Goal: Task Accomplishment & Management: Use online tool/utility

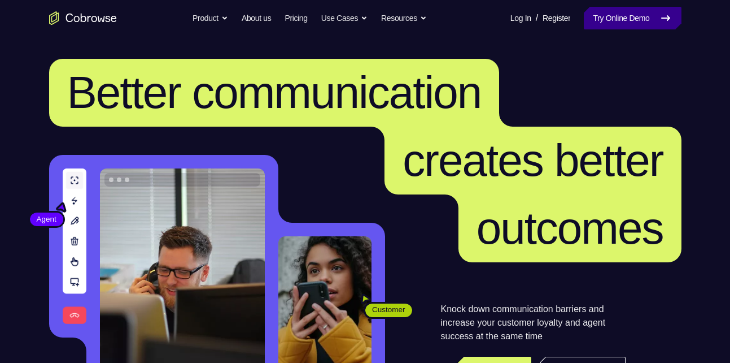
click at [630, 15] on link "Try Online Demo" at bounding box center [632, 18] width 97 height 23
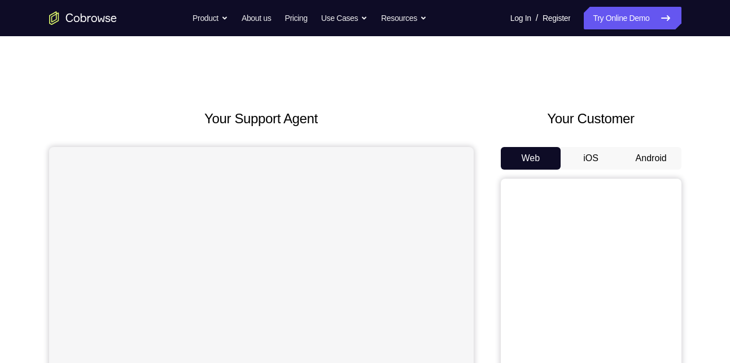
click at [592, 153] on button "iOS" at bounding box center [591, 158] width 60 height 23
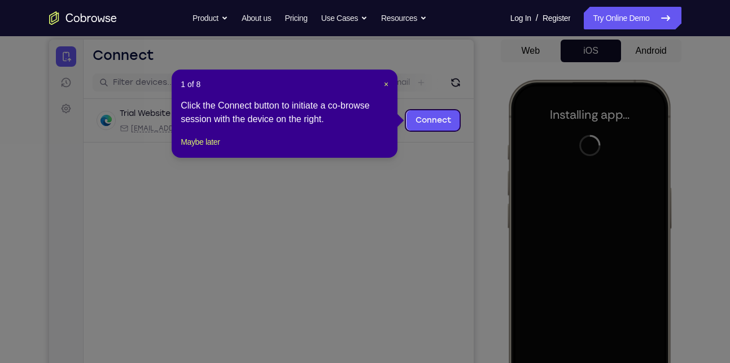
scroll to position [107, 0]
click at [493, 161] on icon at bounding box center [369, 181] width 739 height 363
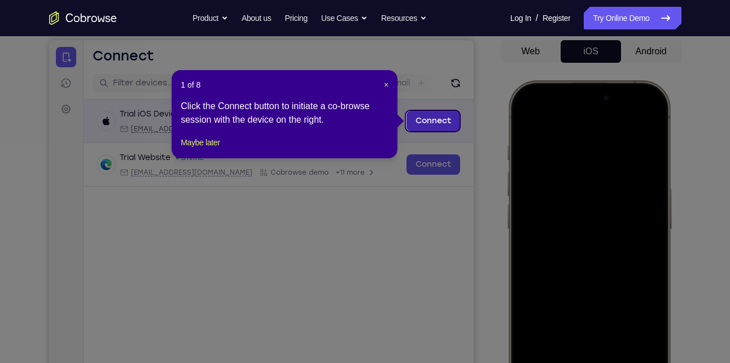
click at [434, 119] on link "Connect" at bounding box center [433, 121] width 54 height 20
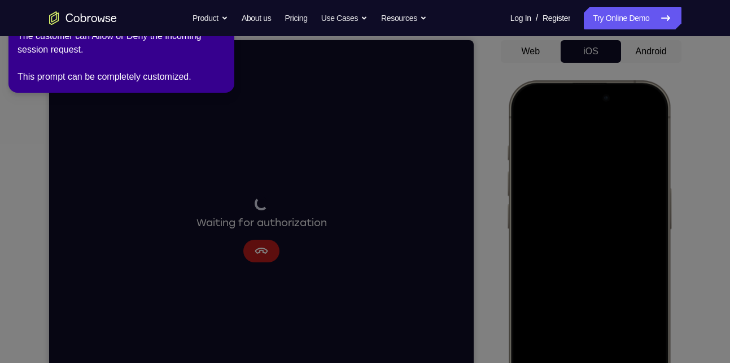
click at [212, 169] on icon at bounding box center [366, 178] width 743 height 367
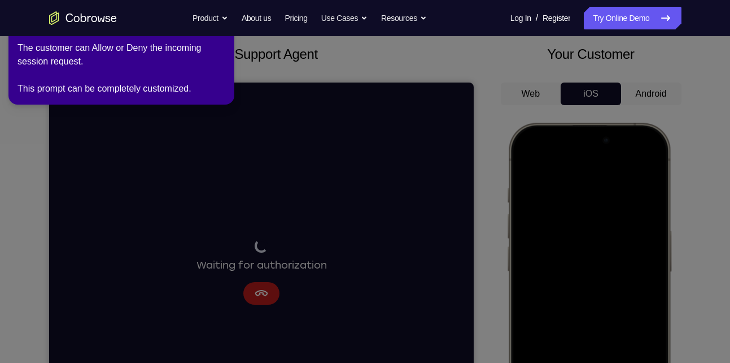
scroll to position [59, 0]
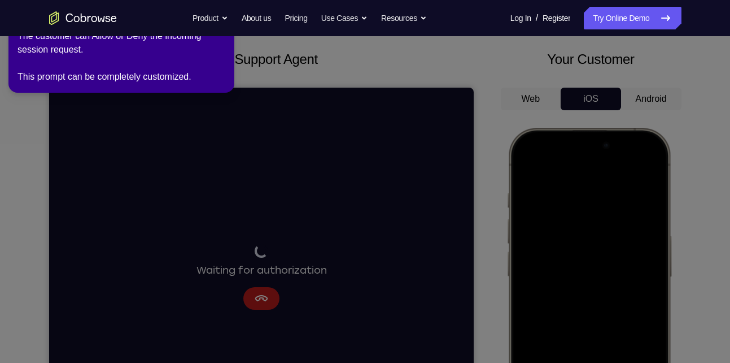
drag, startPoint x: 254, startPoint y: 198, endPoint x: 223, endPoint y: 212, distance: 34.9
click at [223, 212] on icon at bounding box center [366, 178] width 743 height 367
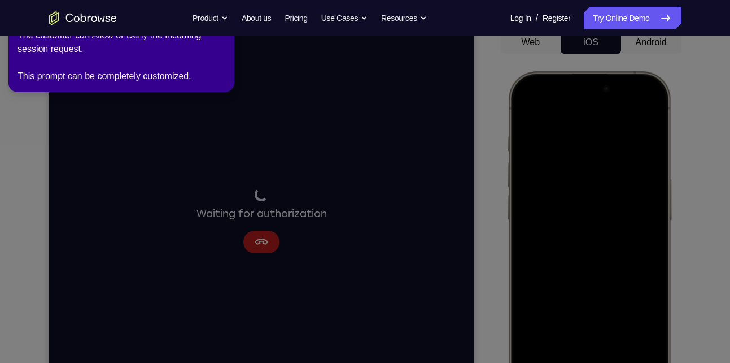
scroll to position [115, 0]
click at [289, 199] on icon at bounding box center [366, 178] width 743 height 367
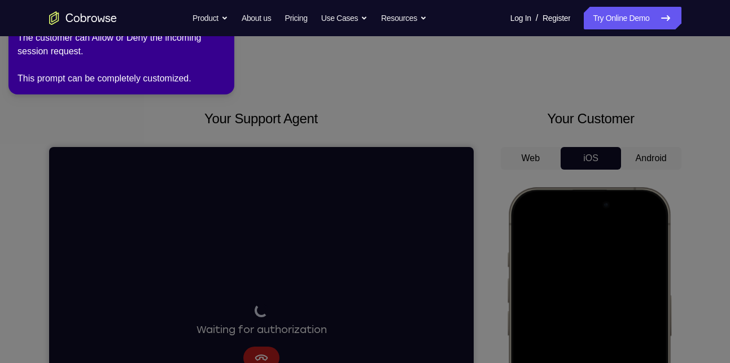
scroll to position [2, 0]
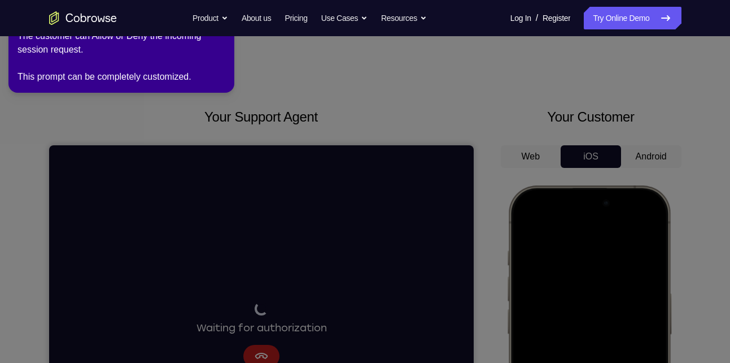
click at [192, 82] on div "The customer can Allow or Deny the incoming session request. This prompt can be…" at bounding box center [122, 56] width 208 height 54
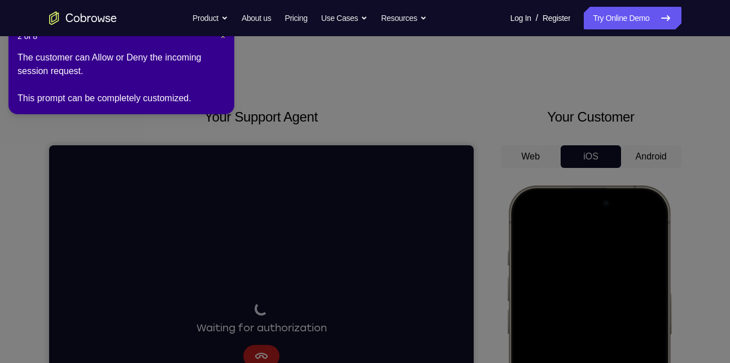
scroll to position [32, 0]
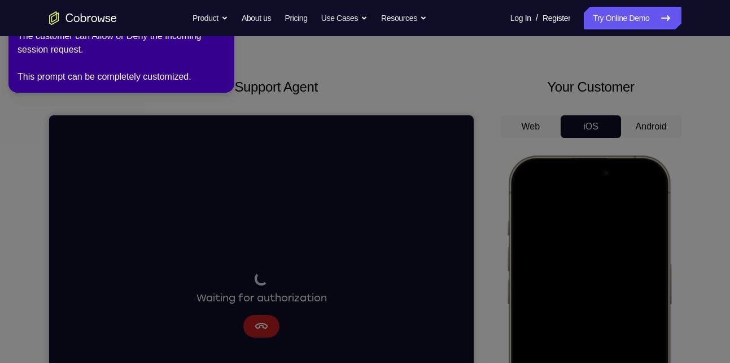
click at [79, 11] on icon "Go to the home page" at bounding box center [83, 18] width 68 height 14
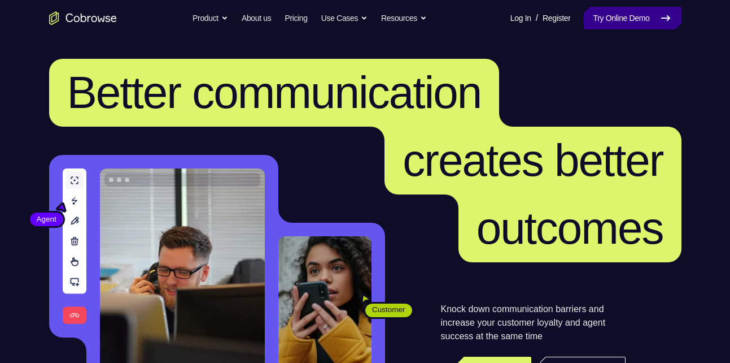
click at [651, 25] on link "Try Online Demo" at bounding box center [632, 18] width 97 height 23
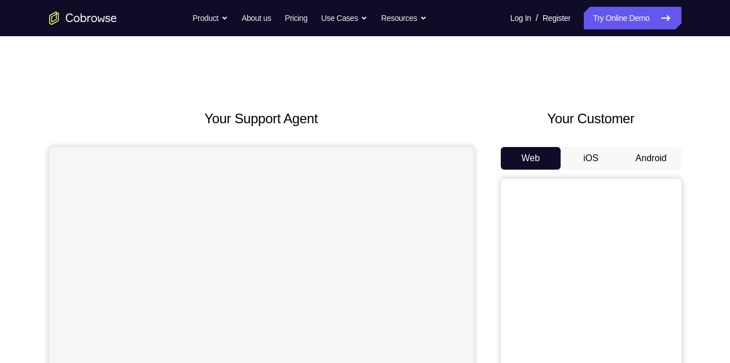
scroll to position [69, 0]
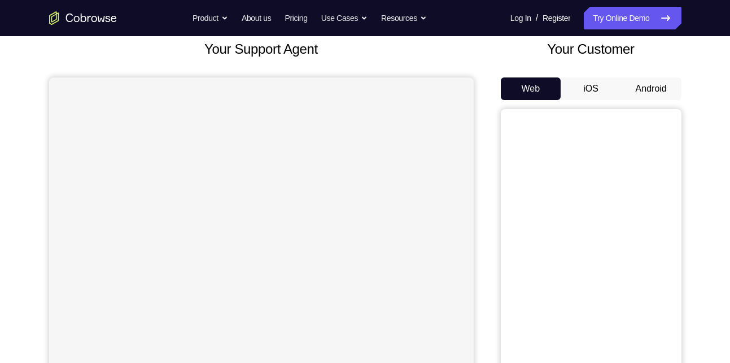
click at [596, 84] on button "iOS" at bounding box center [591, 88] width 60 height 23
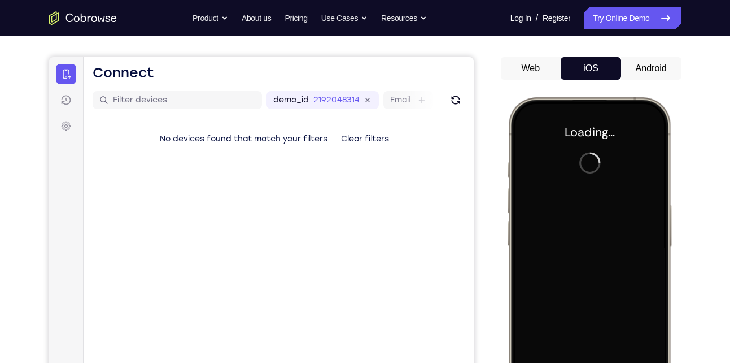
scroll to position [0, 0]
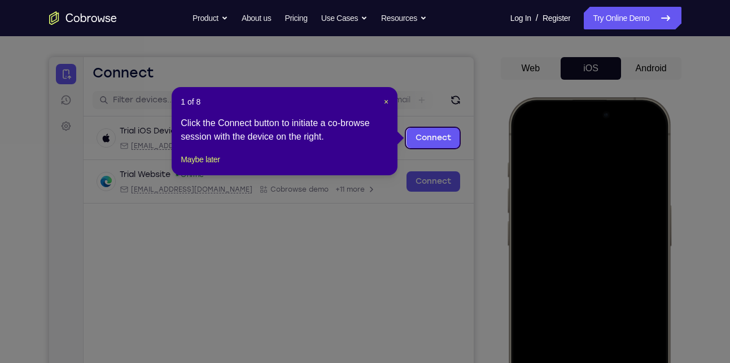
click at [615, 258] on icon at bounding box center [369, 181] width 739 height 363
click at [384, 97] on span "×" at bounding box center [386, 101] width 5 height 9
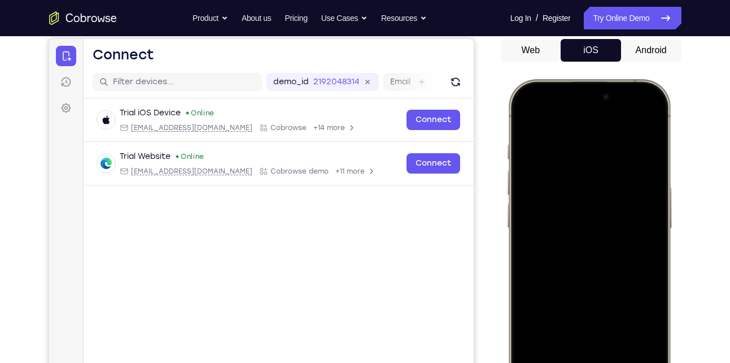
scroll to position [108, 0]
drag, startPoint x: 542, startPoint y: 90, endPoint x: 592, endPoint y: 354, distance: 268.4
click at [592, 354] on div at bounding box center [589, 246] width 149 height 323
drag, startPoint x: 620, startPoint y: 165, endPoint x: 617, endPoint y: 283, distance: 118.1
click at [617, 283] on div at bounding box center [589, 246] width 149 height 323
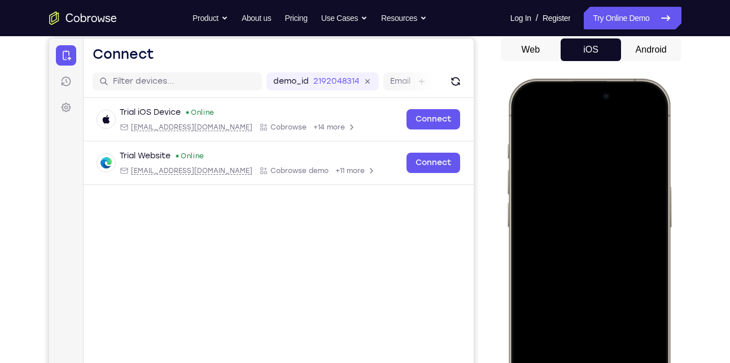
click at [641, 116] on div at bounding box center [589, 246] width 149 height 323
click at [576, 171] on div at bounding box center [589, 246] width 149 height 323
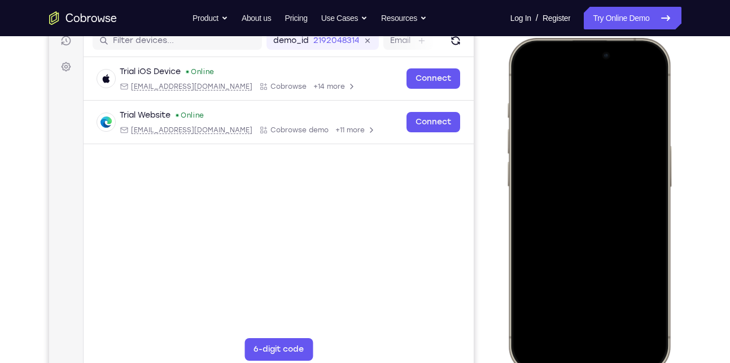
scroll to position [151, 0]
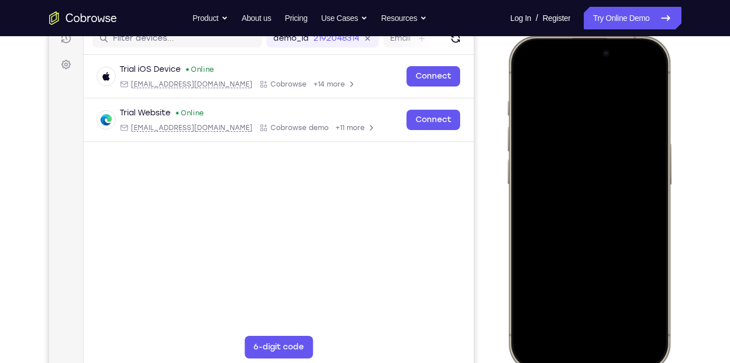
click at [593, 327] on div at bounding box center [589, 203] width 149 height 323
click at [590, 242] on div at bounding box center [589, 203] width 149 height 323
click at [628, 264] on div at bounding box center [589, 203] width 149 height 323
click at [621, 310] on div at bounding box center [589, 203] width 149 height 323
click at [543, 283] on div at bounding box center [589, 203] width 149 height 323
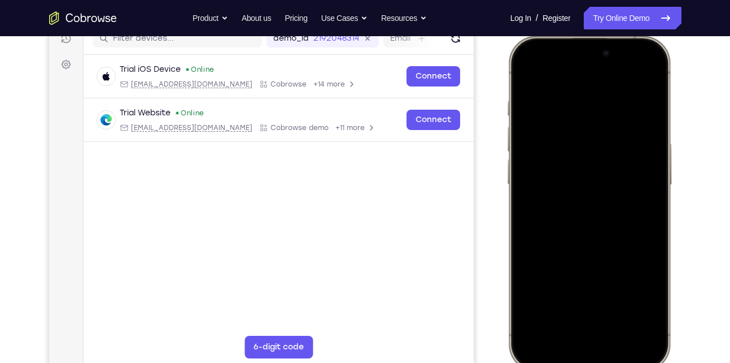
click at [564, 142] on div at bounding box center [589, 203] width 149 height 323
click at [554, 152] on div at bounding box center [589, 203] width 149 height 323
click at [572, 218] on div at bounding box center [589, 203] width 149 height 323
click at [591, 160] on div at bounding box center [589, 203] width 149 height 323
click at [562, 166] on div at bounding box center [589, 203] width 149 height 323
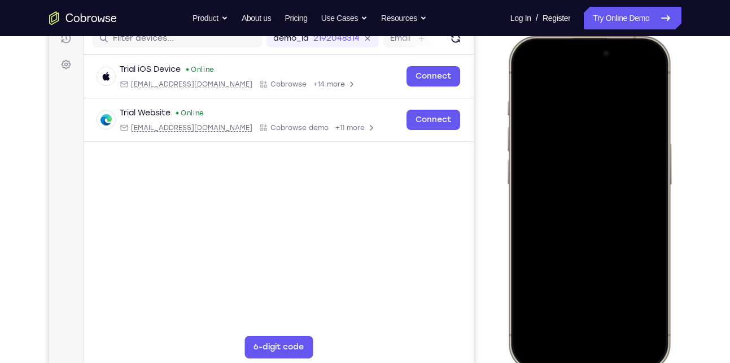
click at [572, 210] on div at bounding box center [589, 203] width 149 height 323
click at [587, 238] on div at bounding box center [589, 203] width 149 height 323
click at [619, 156] on div at bounding box center [589, 203] width 149 height 323
click at [590, 211] on div at bounding box center [589, 203] width 149 height 323
click at [592, 229] on div at bounding box center [589, 203] width 149 height 323
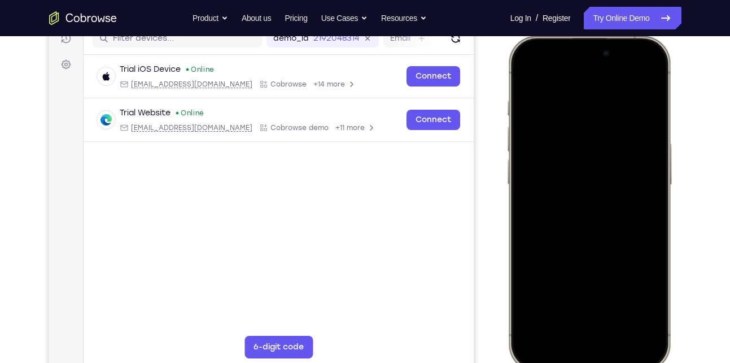
click at [584, 203] on div at bounding box center [589, 203] width 149 height 323
click at [581, 228] on div at bounding box center [589, 203] width 149 height 323
click at [597, 204] on div at bounding box center [589, 203] width 149 height 323
click at [586, 234] on div at bounding box center [589, 203] width 149 height 323
click at [593, 156] on div at bounding box center [589, 203] width 149 height 323
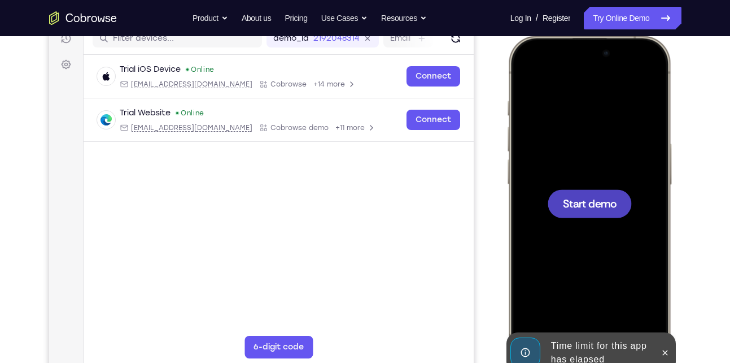
click at [567, 195] on div at bounding box center [589, 203] width 84 height 28
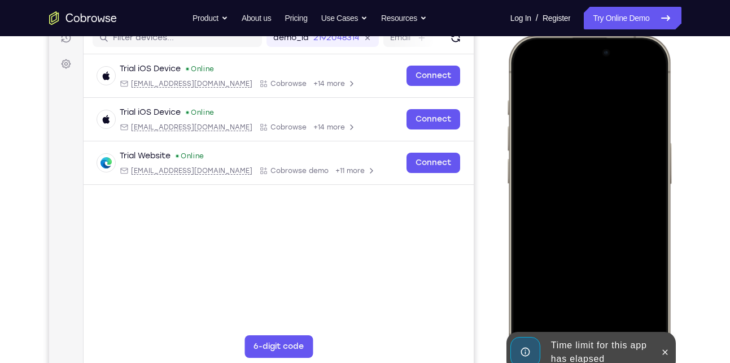
scroll to position [150, 0]
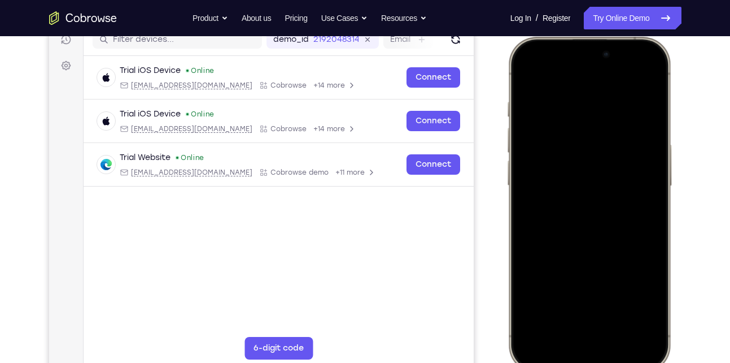
drag, startPoint x: 533, startPoint y: 57, endPoint x: 542, endPoint y: 263, distance: 206.4
click at [542, 263] on div at bounding box center [589, 204] width 149 height 323
drag, startPoint x: 530, startPoint y: 48, endPoint x: 546, endPoint y: 210, distance: 162.3
click at [546, 210] on div at bounding box center [589, 204] width 149 height 323
drag, startPoint x: 584, startPoint y: 199, endPoint x: 602, endPoint y: 366, distance: 168.2
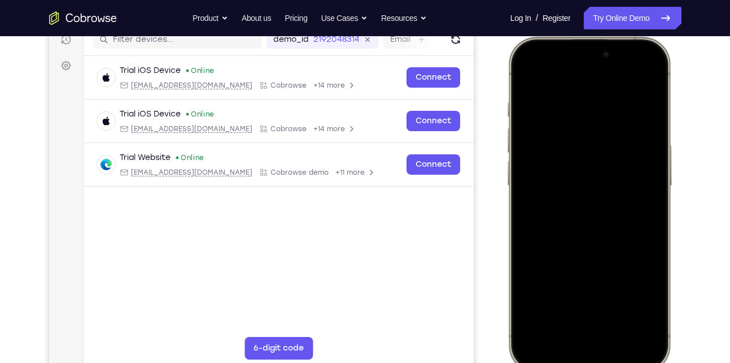
click at [602, 362] on div at bounding box center [589, 205] width 166 height 336
click at [647, 71] on div at bounding box center [589, 204] width 149 height 323
click at [577, 134] on div at bounding box center [589, 204] width 149 height 323
click at [569, 316] on div at bounding box center [589, 204] width 149 height 323
click at [572, 323] on div at bounding box center [589, 204] width 149 height 323
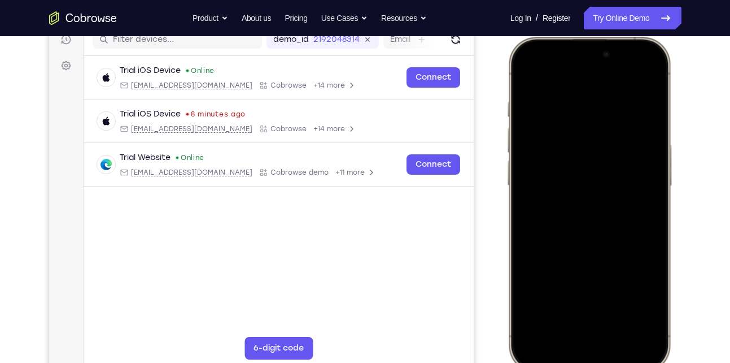
click at [566, 325] on div at bounding box center [589, 204] width 149 height 323
click at [554, 112] on div at bounding box center [589, 204] width 149 height 323
click at [532, 151] on div at bounding box center [589, 204] width 149 height 323
click at [576, 220] on div at bounding box center [589, 204] width 149 height 323
click at [567, 153] on div at bounding box center [589, 204] width 149 height 323
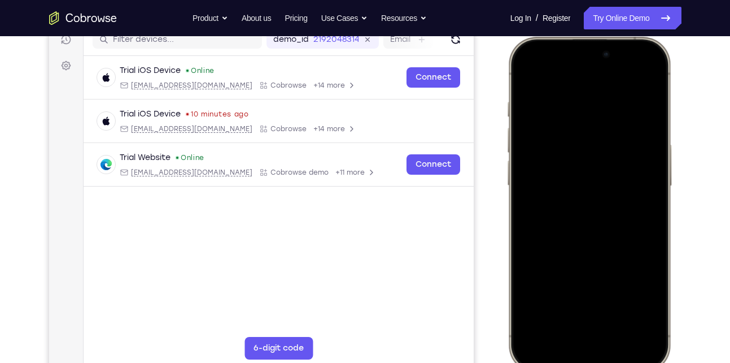
click at [558, 180] on div at bounding box center [589, 204] width 149 height 323
click at [547, 211] on div at bounding box center [589, 204] width 149 height 323
click at [566, 212] on div at bounding box center [589, 204] width 149 height 323
click at [544, 129] on div at bounding box center [589, 204] width 149 height 323
click at [561, 198] on div at bounding box center [589, 204] width 84 height 28
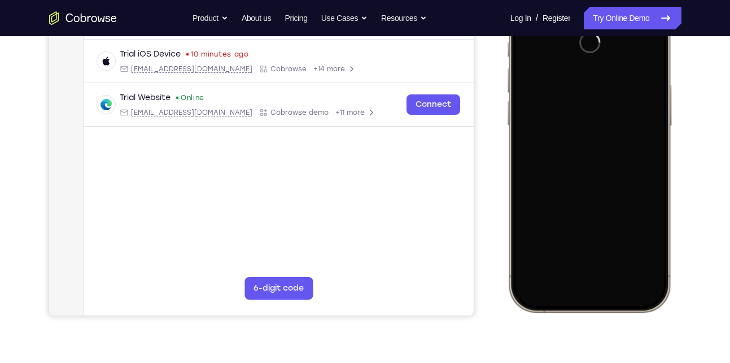
scroll to position [212, 0]
